Goal: Find specific page/section: Find specific page/section

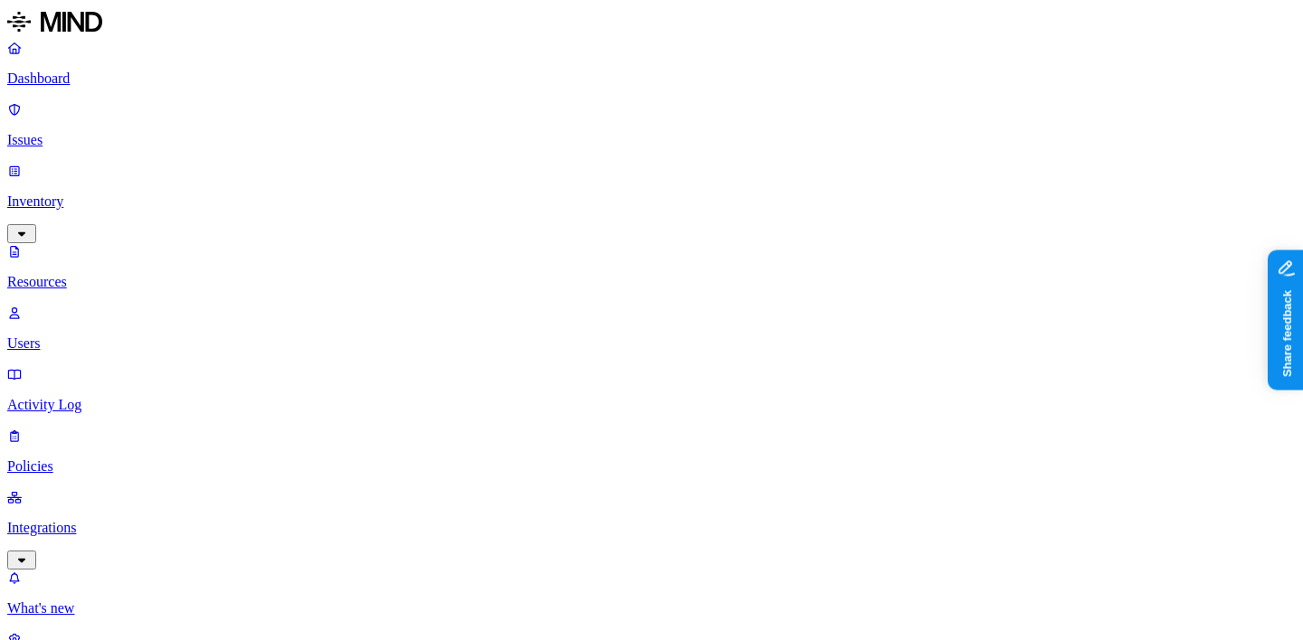
scroll to position [138, 0]
type input "0198be57-f029-73b4-bddd-36cd334ffec6"
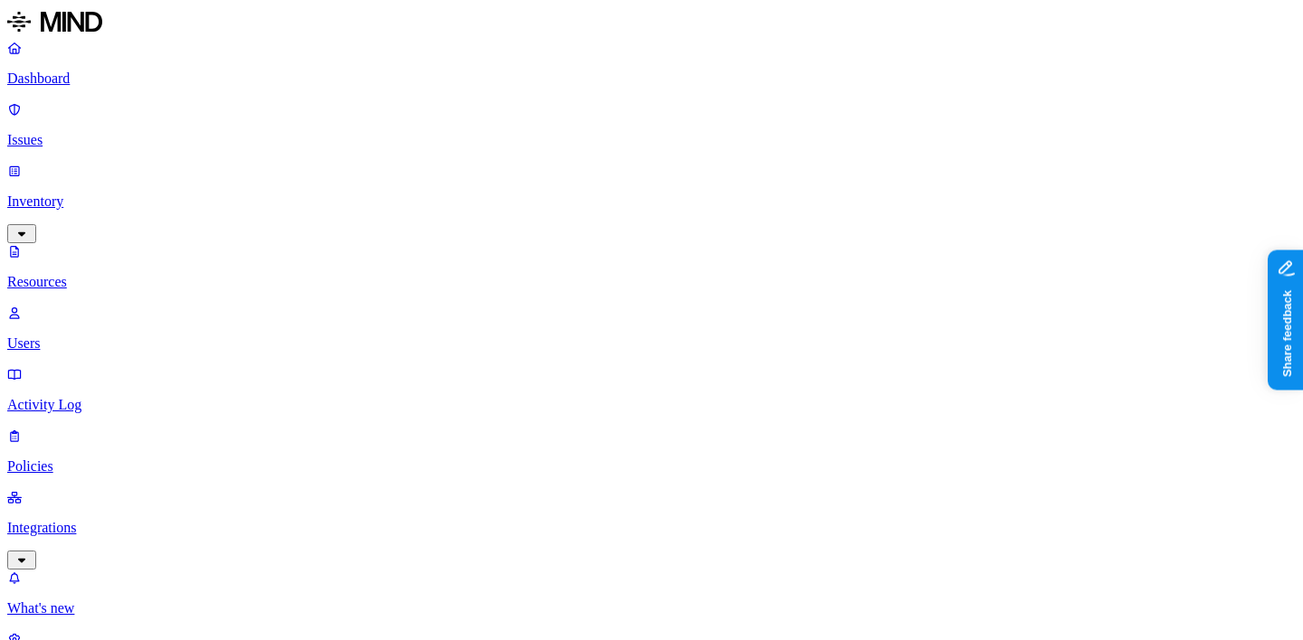
scroll to position [0, 61]
click at [128, 86] on p "Dashboard" at bounding box center [651, 79] width 1288 height 16
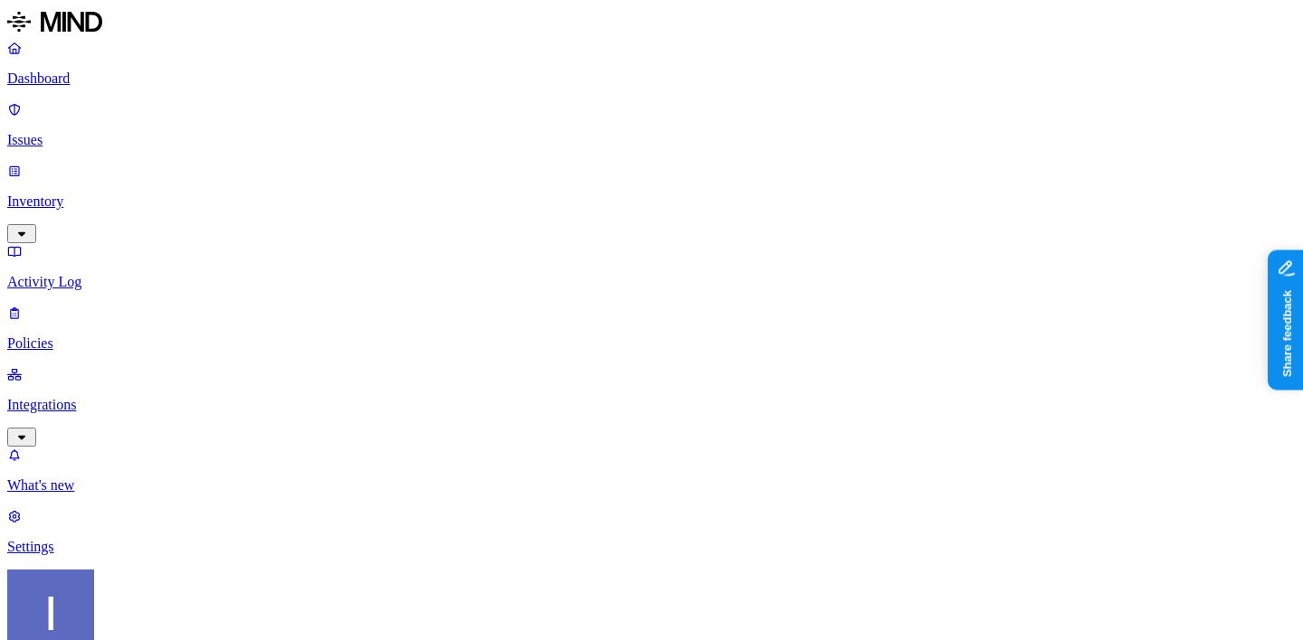
click at [117, 194] on p "Inventory" at bounding box center [651, 202] width 1288 height 16
